Goal: Task Accomplishment & Management: Manage account settings

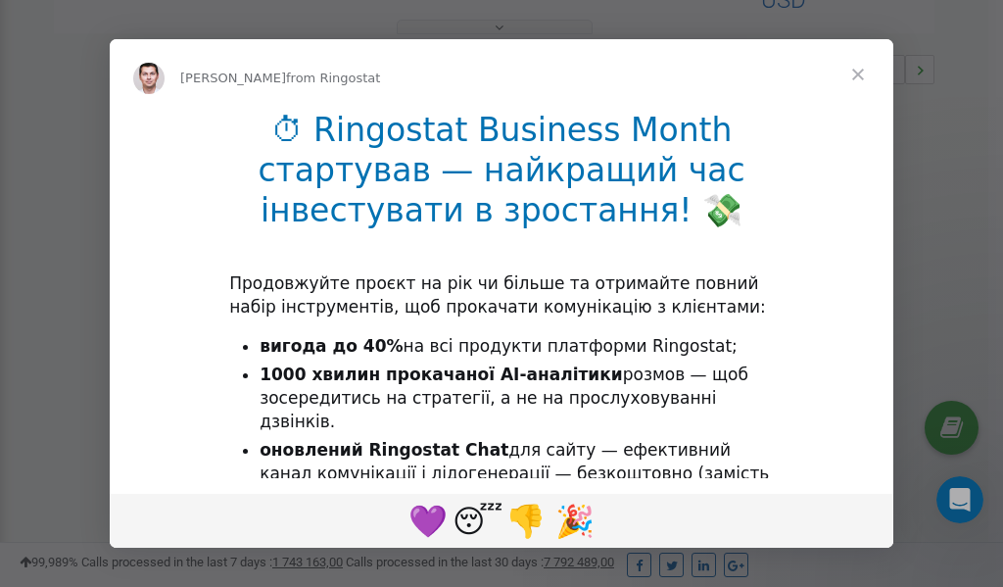
click at [861, 74] on span "Close" at bounding box center [858, 74] width 71 height 71
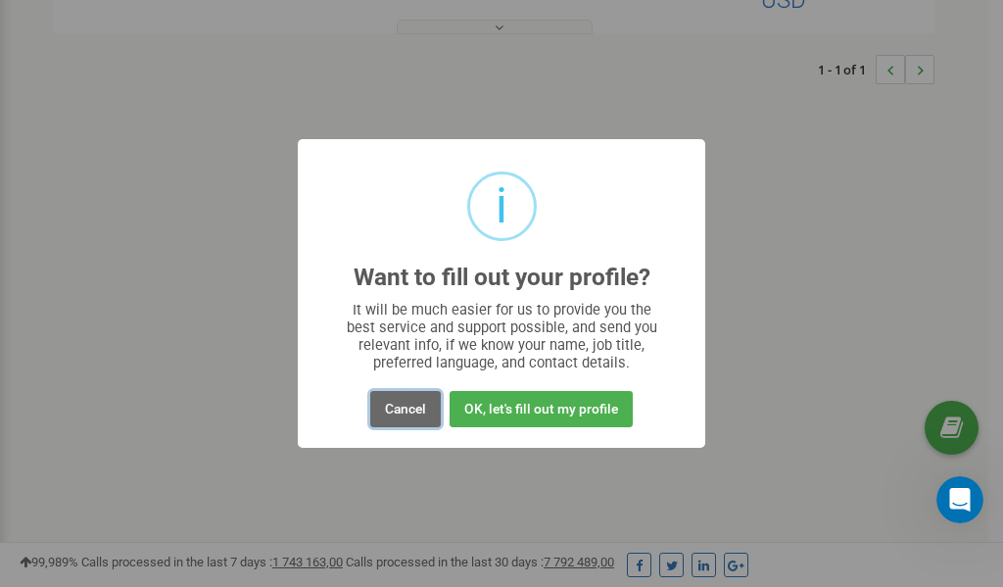
click at [400, 404] on button "Cancel" at bounding box center [405, 409] width 71 height 36
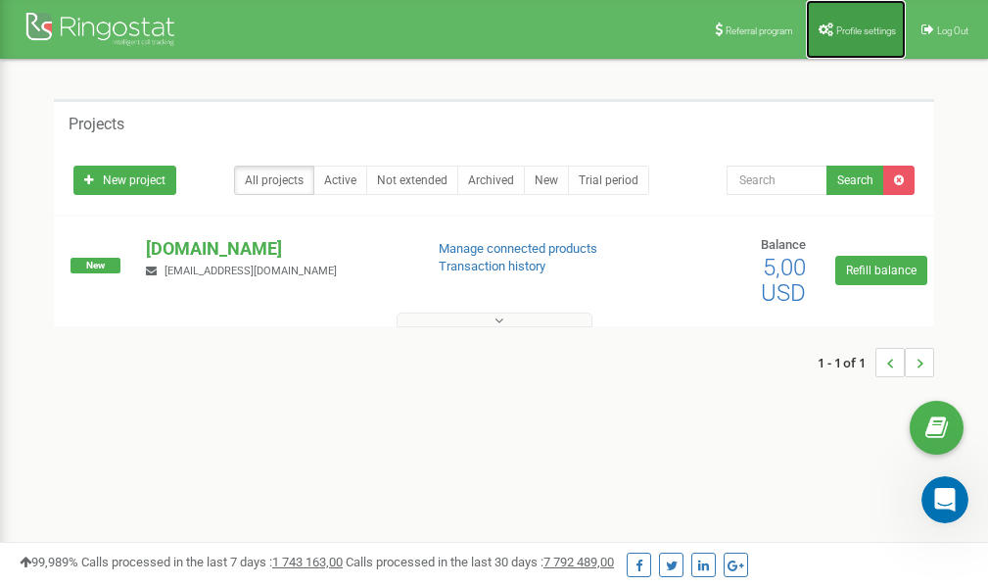
click at [841, 28] on span "Profile settings" at bounding box center [867, 30] width 60 height 11
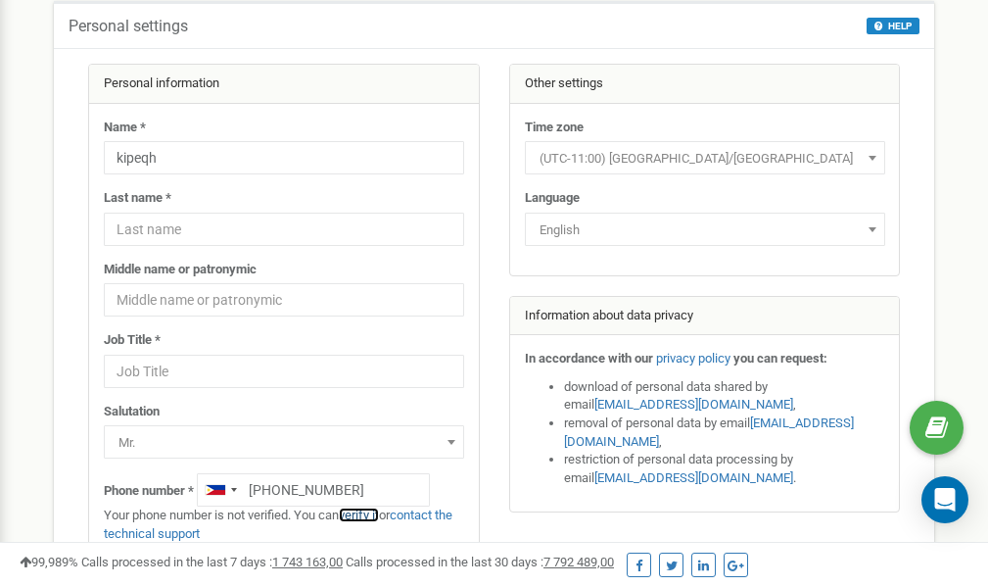
click at [366, 513] on link "verify it" at bounding box center [359, 514] width 40 height 15
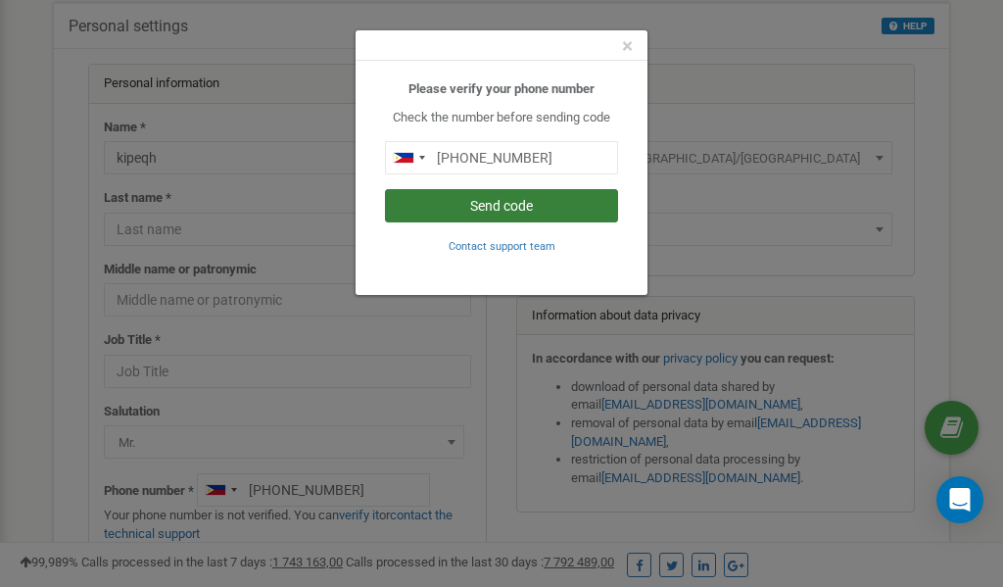
click at [518, 209] on button "Send code" at bounding box center [501, 205] width 233 height 33
